Goal: Task Accomplishment & Management: Manage account settings

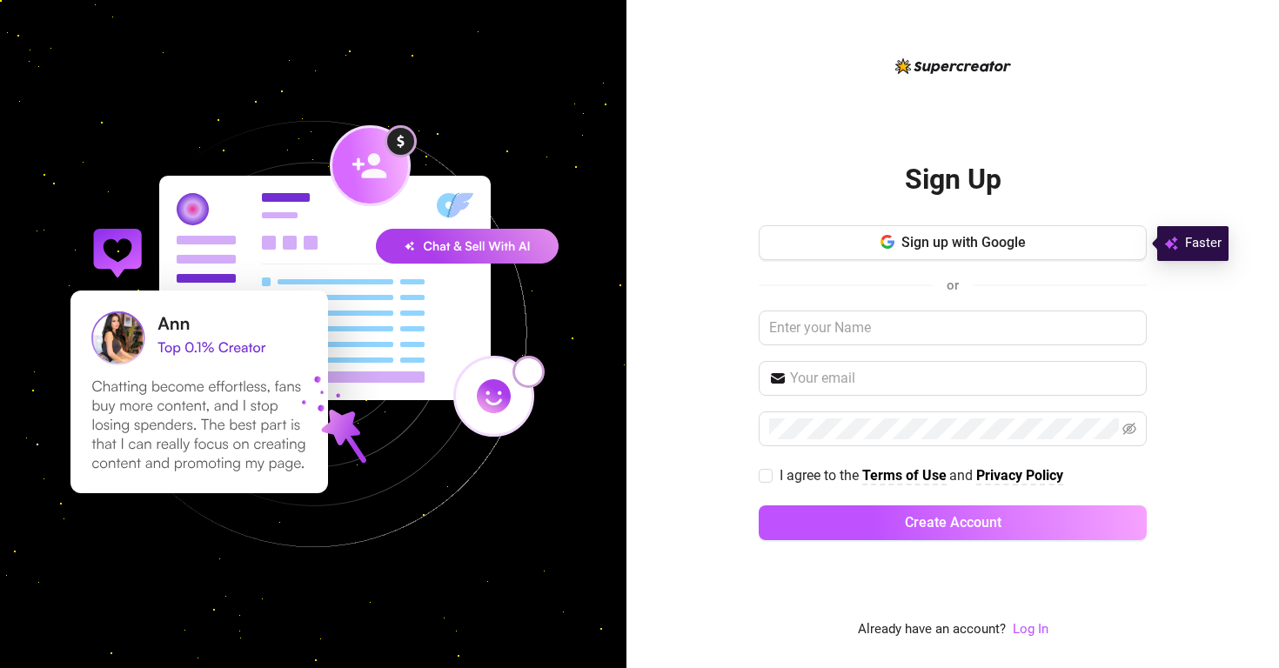
click at [804, 263] on div "Sign up with Google or I agree to the Terms of Use and Privacy Policy Create Ac…" at bounding box center [953, 390] width 388 height 331
click at [806, 244] on button "Sign up with Google" at bounding box center [953, 242] width 388 height 35
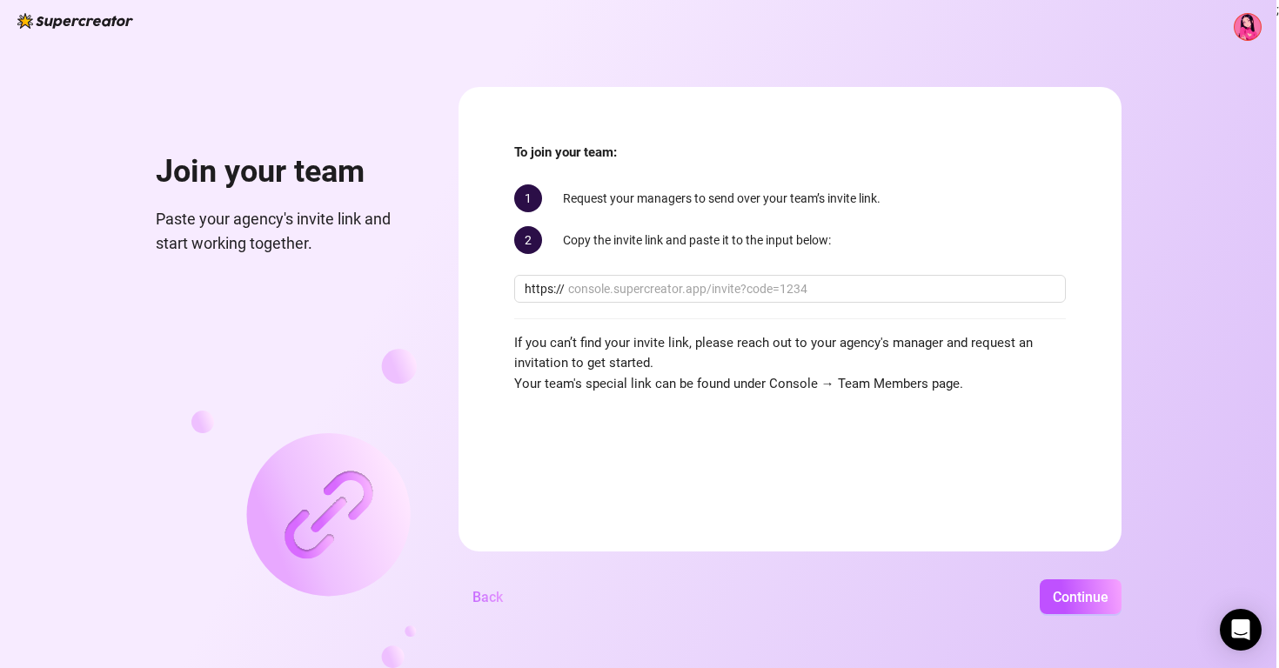
click at [503, 597] on span "Back" at bounding box center [487, 597] width 30 height 17
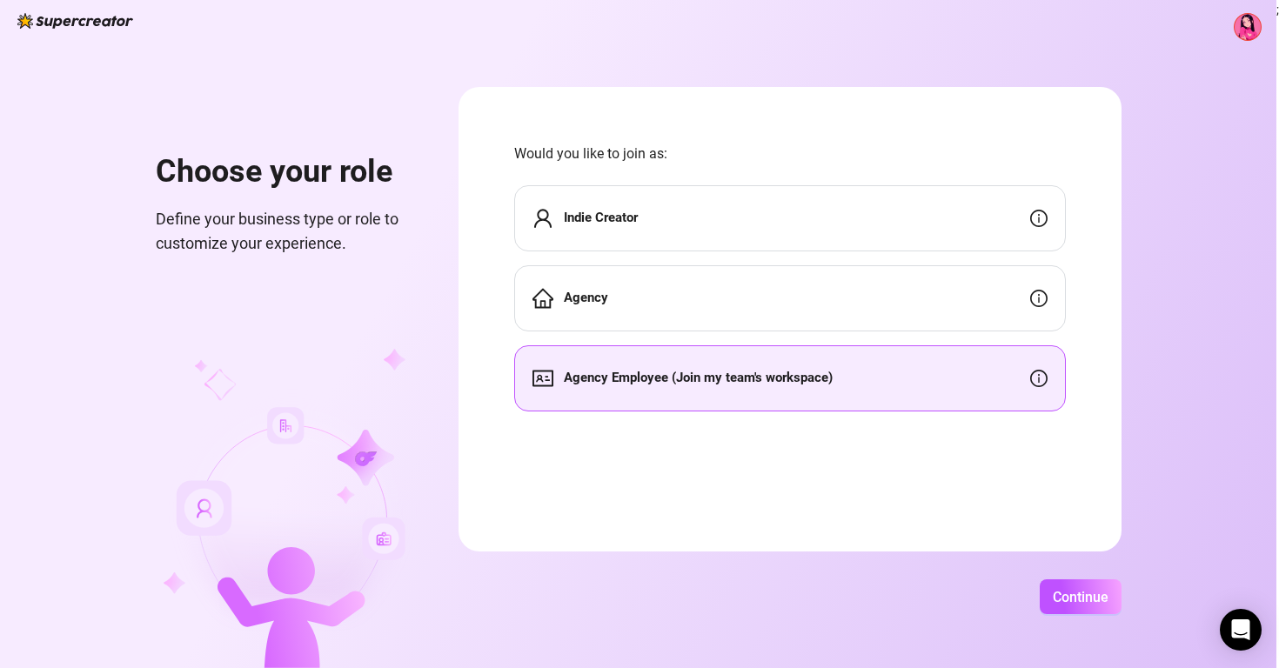
click at [1248, 28] on img at bounding box center [1247, 27] width 26 height 26
click at [829, 366] on div "Agency Employee (Join my team's workspace)" at bounding box center [790, 378] width 552 height 66
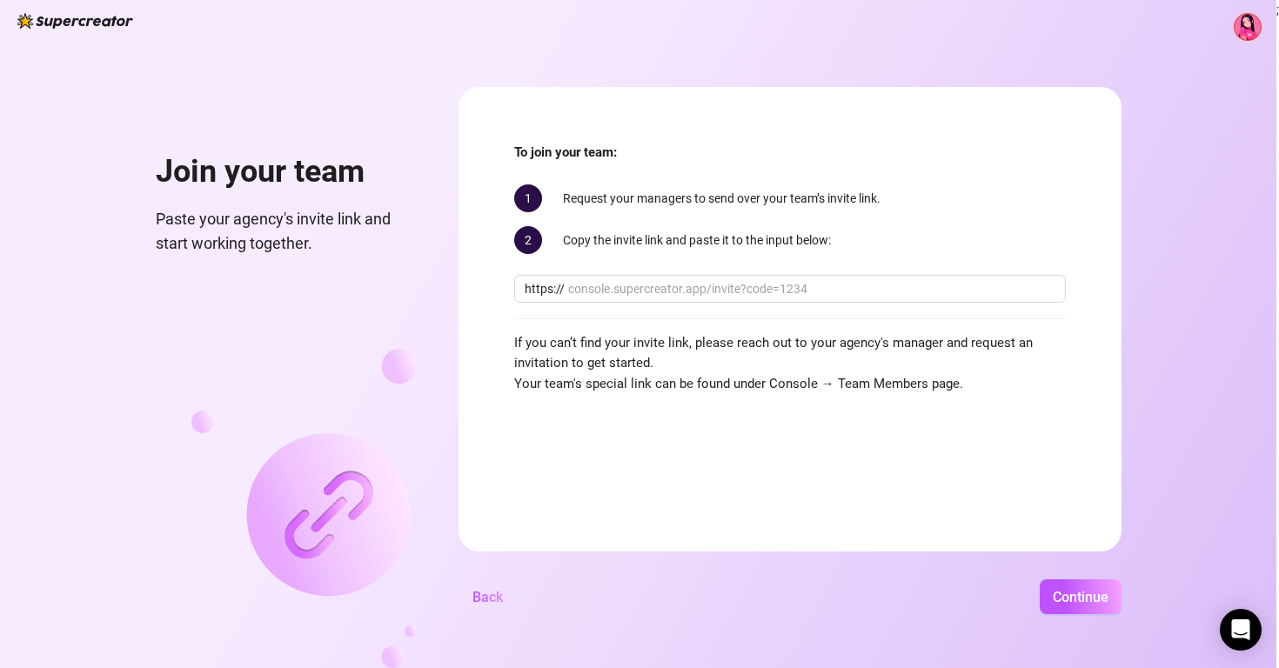
click at [1244, 32] on img at bounding box center [1247, 27] width 26 height 26
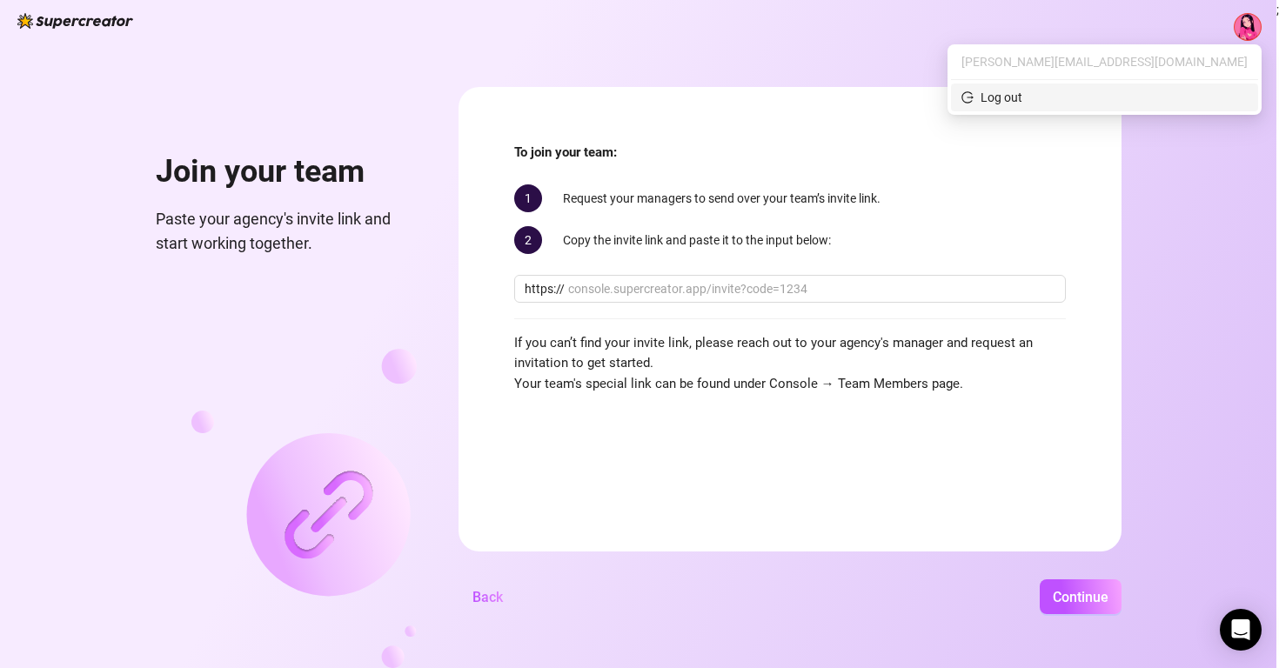
click at [1022, 97] on div "Log out" at bounding box center [1001, 97] width 42 height 19
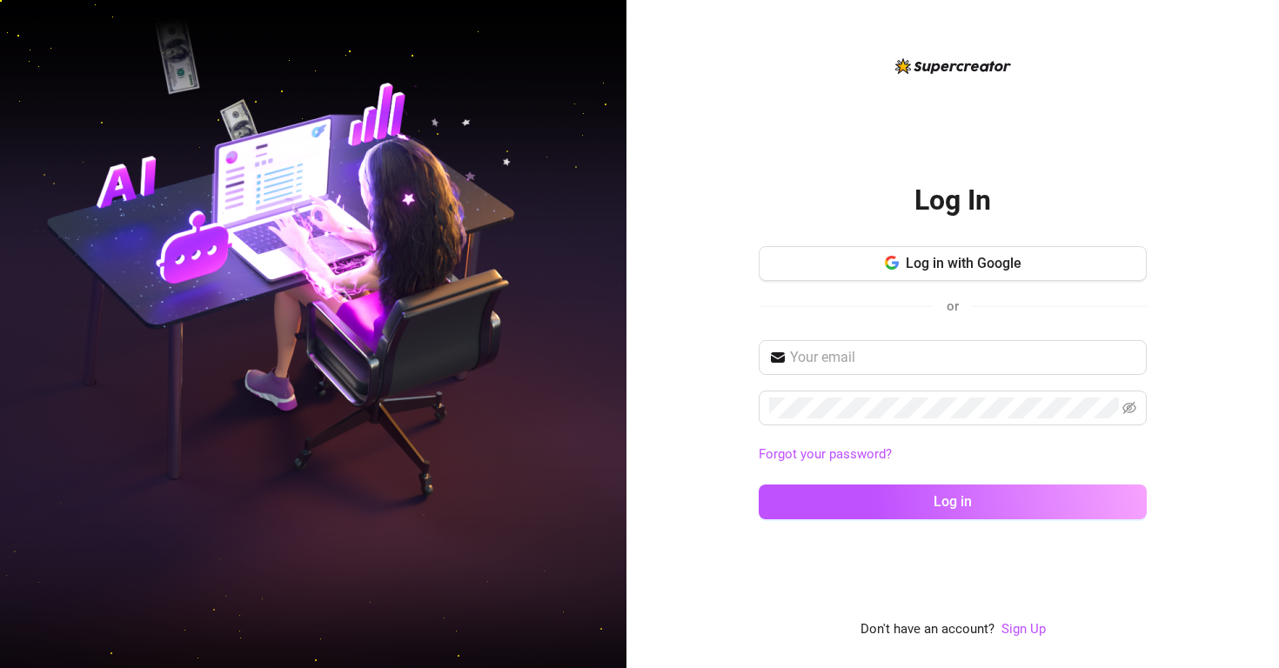
click at [1020, 242] on div "Log In Log in with Google or Forgot your password? Log in" at bounding box center [953, 347] width 388 height 375
click at [1012, 260] on span "Log in with Google" at bounding box center [964, 263] width 116 height 17
